Goal: Transaction & Acquisition: Purchase product/service

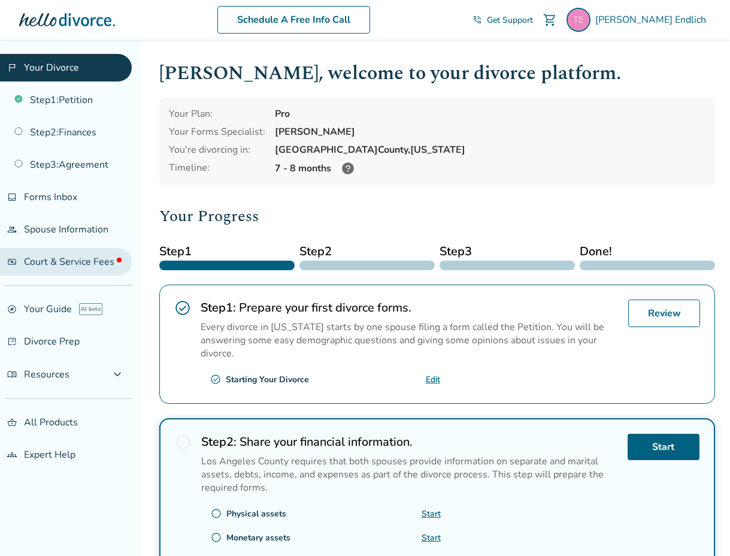
click at [92, 259] on span "Court & Service Fees" at bounding box center [73, 261] width 98 height 13
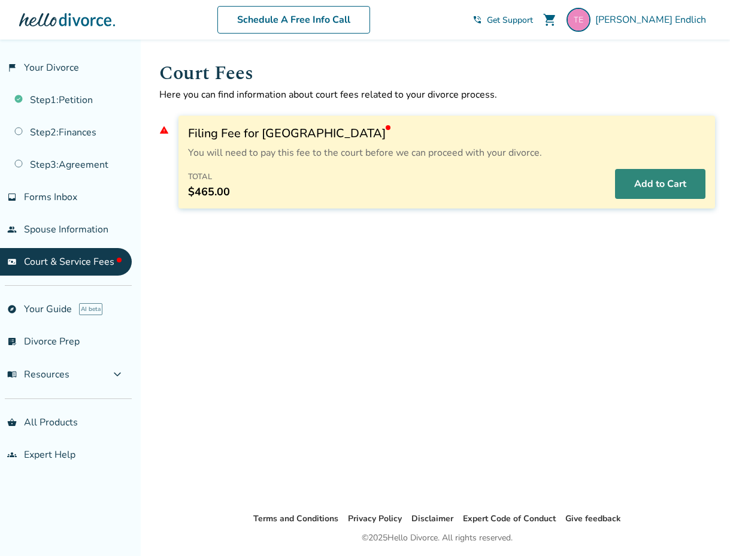
click at [647, 183] on button "Add to Cart" at bounding box center [660, 184] width 90 height 30
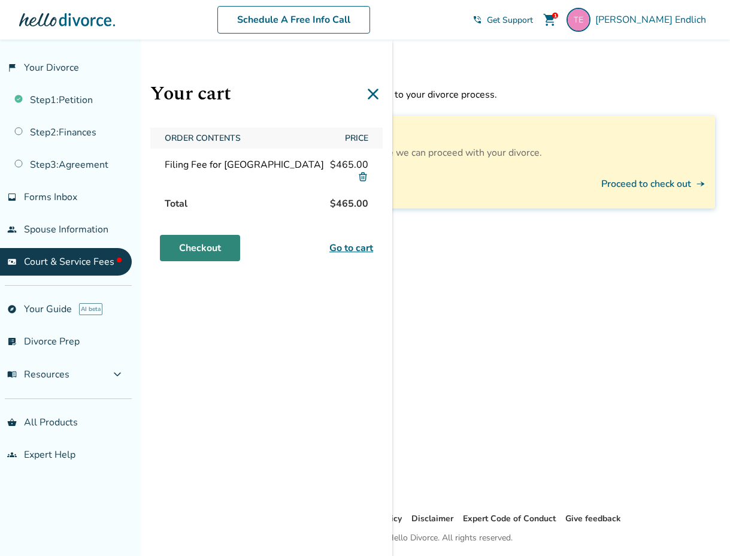
click at [177, 237] on link "Checkout" at bounding box center [200, 248] width 80 height 26
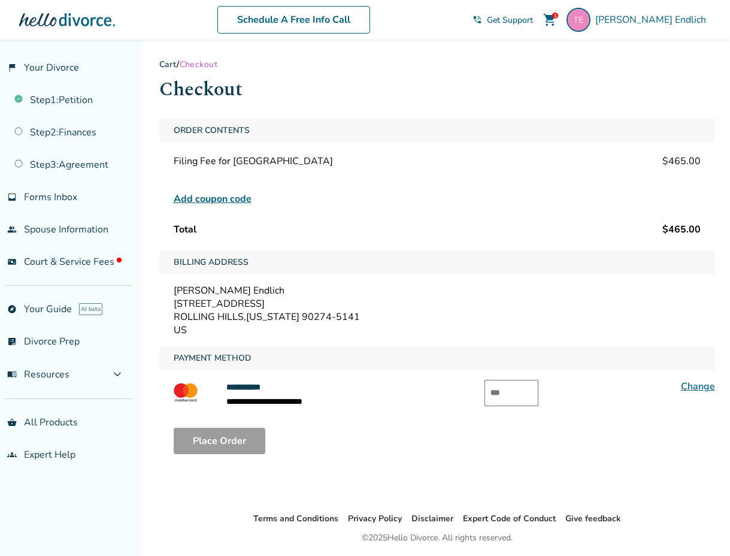
click at [512, 391] on input "text" at bounding box center [512, 393] width 54 height 26
type input "***"
click at [217, 433] on button "Place Order" at bounding box center [220, 441] width 92 height 26
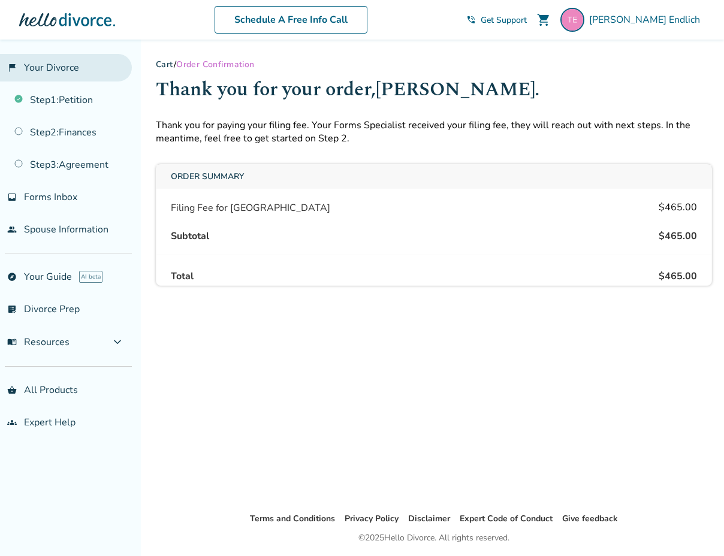
click at [60, 66] on link "flag_2 Your Divorce" at bounding box center [66, 68] width 132 height 28
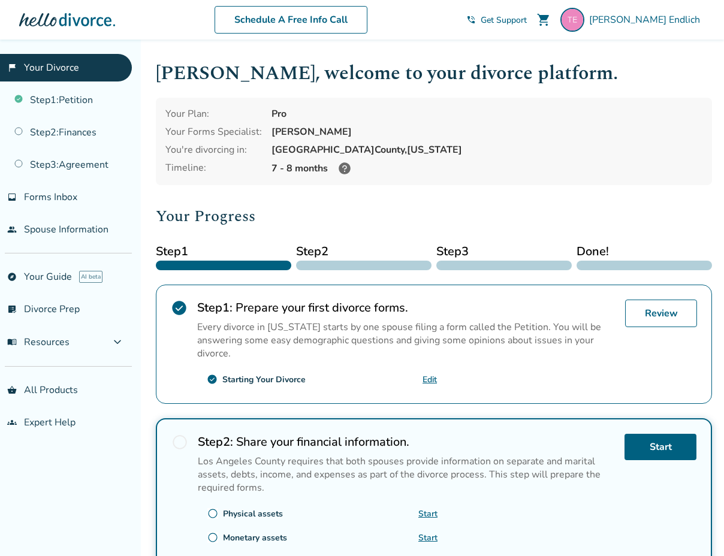
click at [426, 375] on link "Edit" at bounding box center [429, 379] width 14 height 11
click at [476, 19] on span "phone_in_talk" at bounding box center [471, 20] width 10 height 10
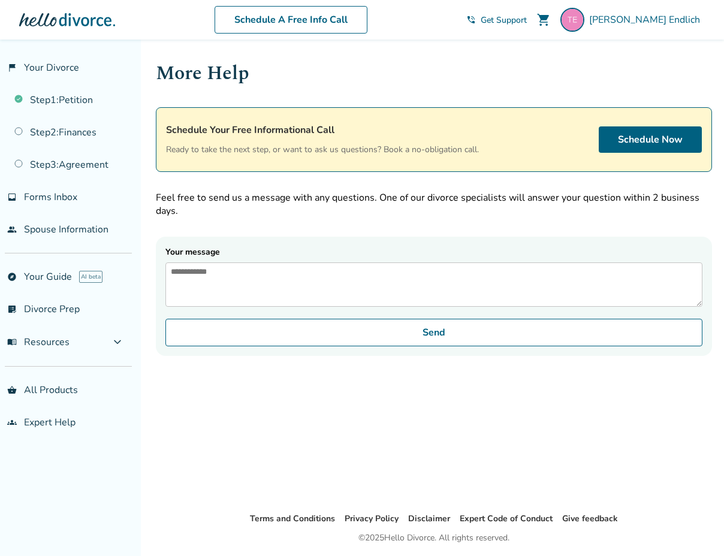
click at [368, 288] on textarea "Your message" at bounding box center [433, 284] width 537 height 44
